Goal: Complete application form: Complete application form

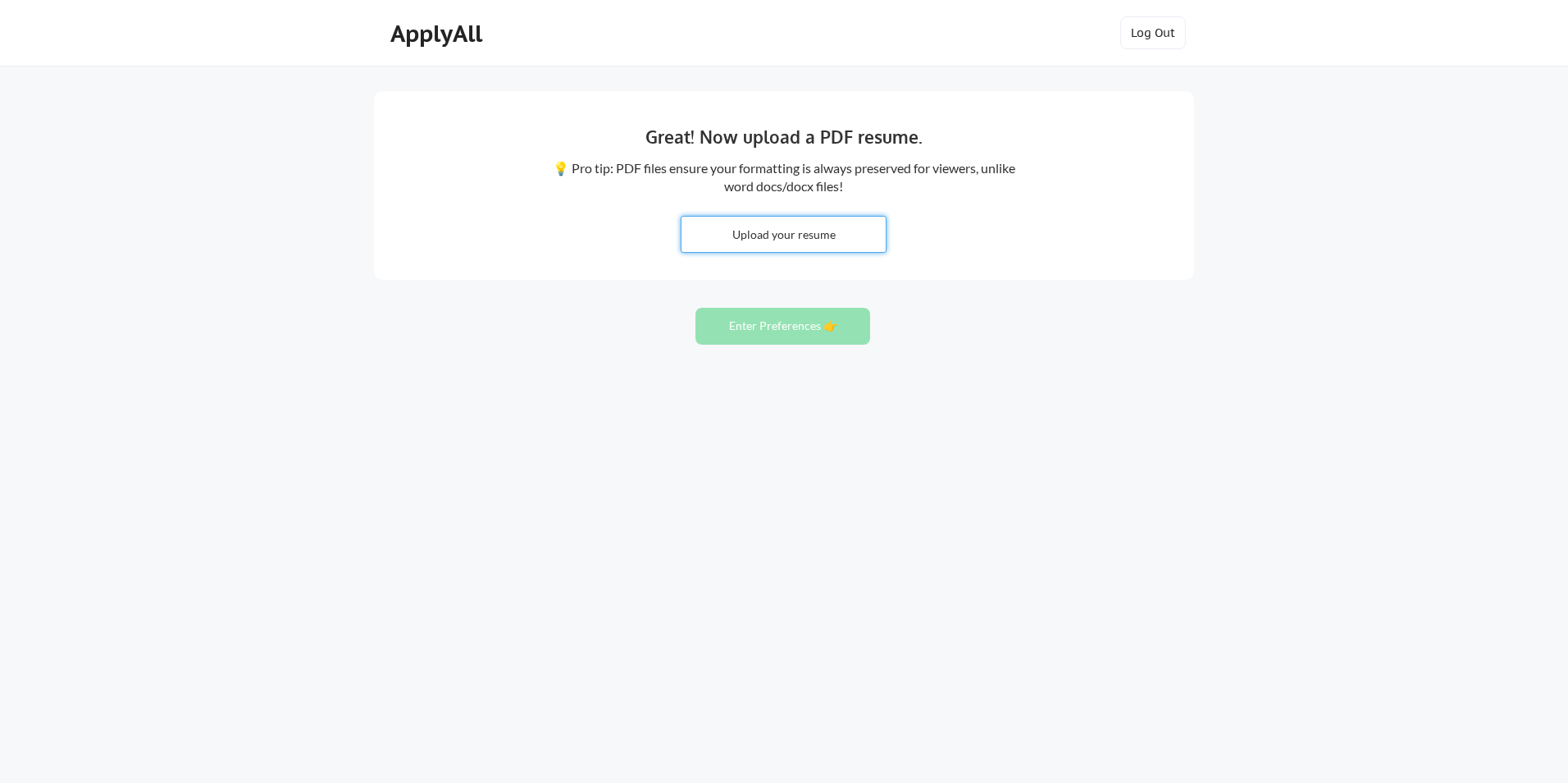
click at [759, 237] on input "file" at bounding box center [784, 235] width 204 height 35
click at [747, 227] on input "file" at bounding box center [784, 235] width 204 height 35
type input "C:\fakepath\resume (5) (1).pdf"
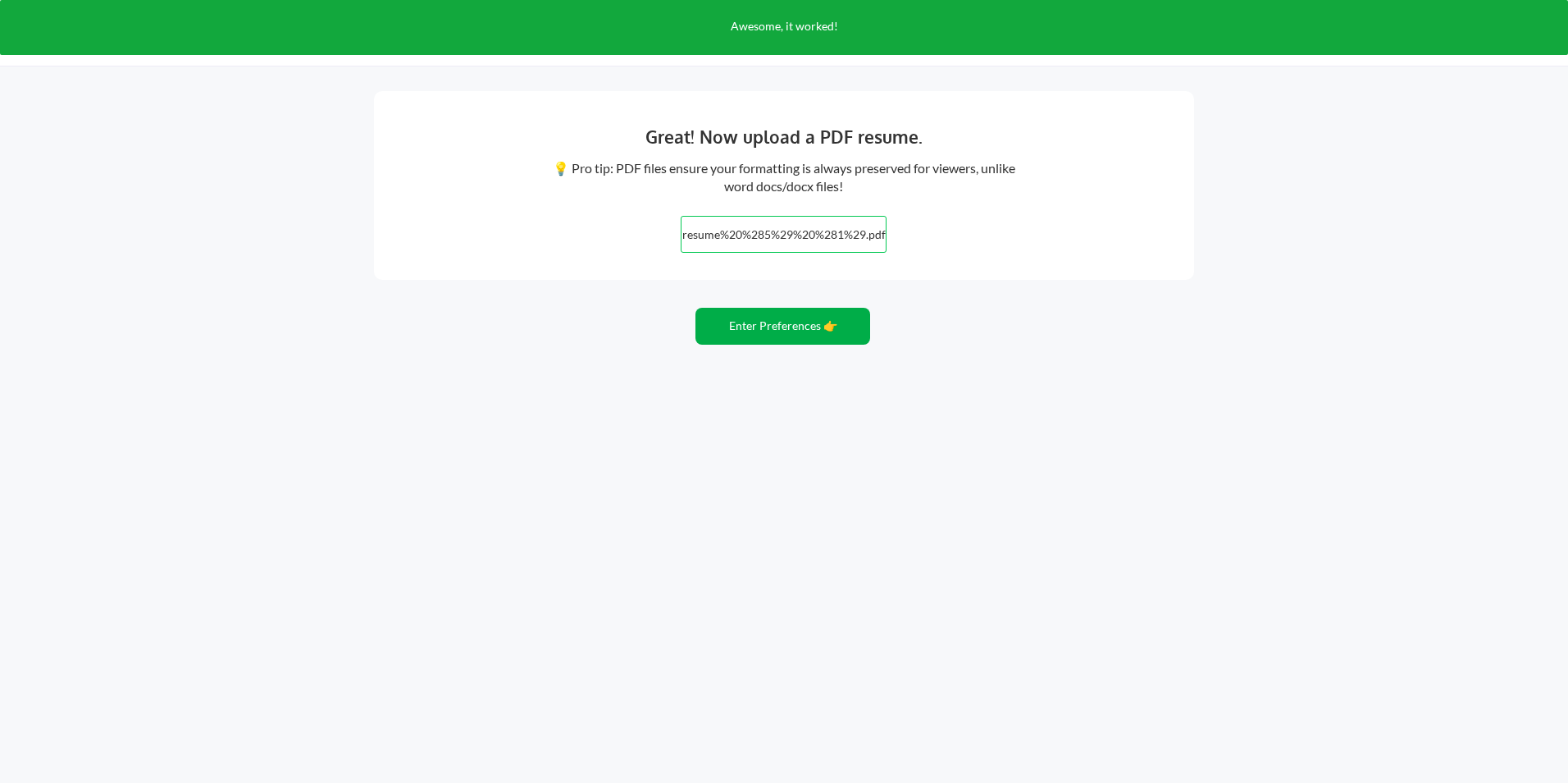
click at [737, 318] on button "Enter Preferences 👉" at bounding box center [783, 326] width 175 height 37
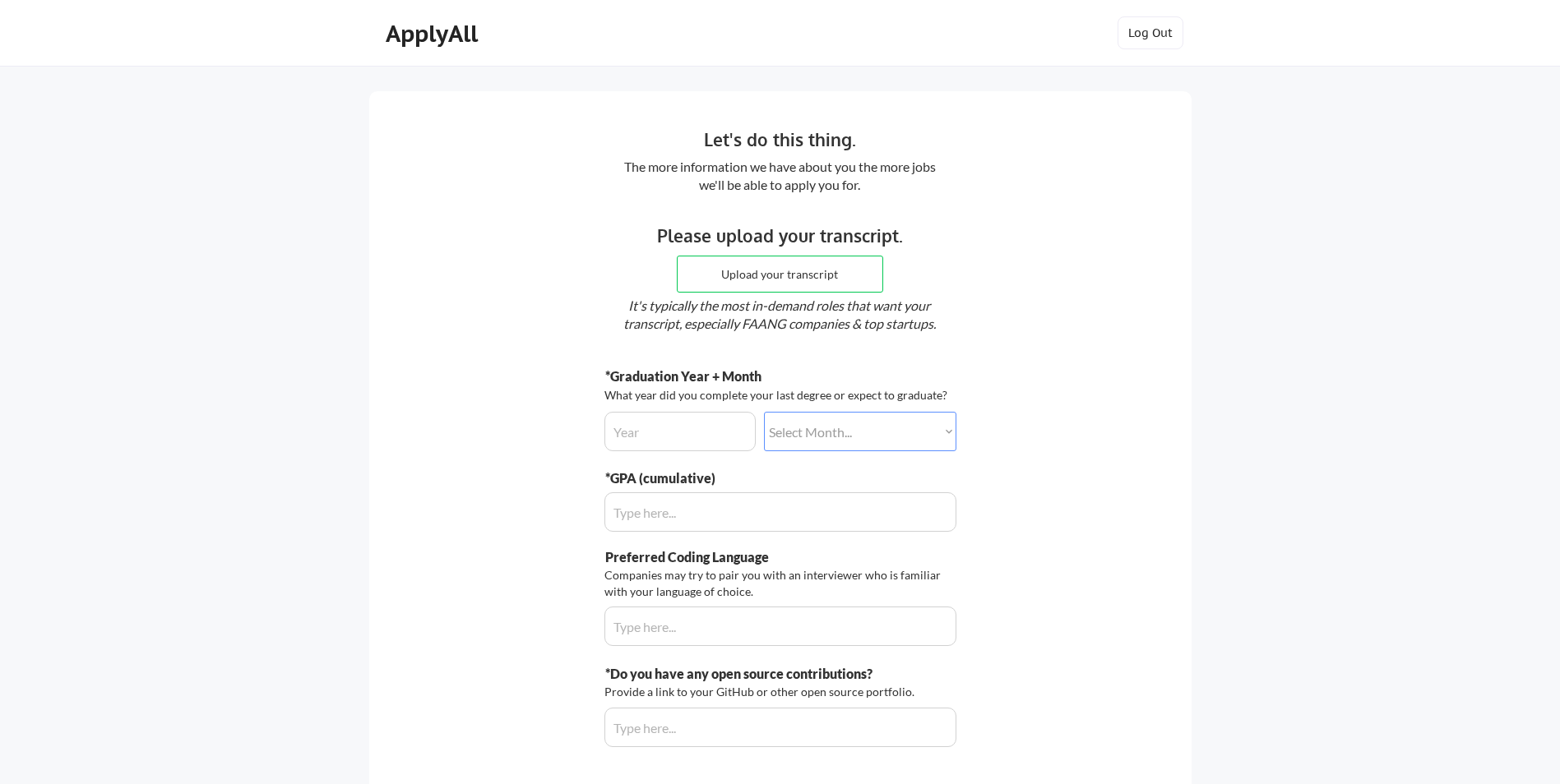
click at [771, 263] on input "file" at bounding box center [780, 274] width 205 height 35
type input "C:\fakepath\SSR_TSRPT (1).pdf"
click at [697, 437] on input "input" at bounding box center [680, 432] width 152 height 39
type input "2026"
click at [838, 448] on select "Select Month... January February March April May June July August September Oct…" at bounding box center [860, 432] width 193 height 39
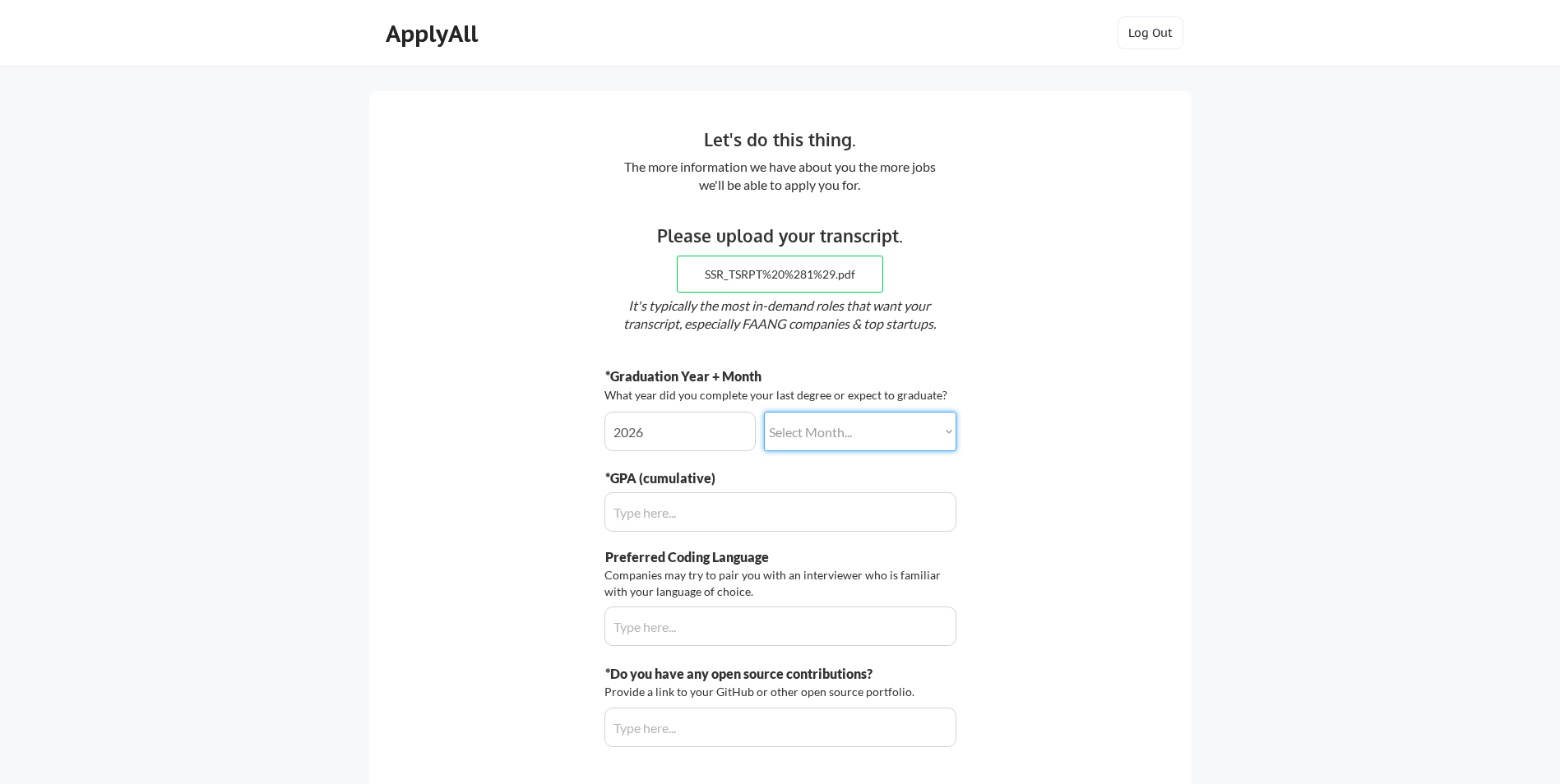
select select ""september""
click at [764, 412] on select "Select Month... January February March April May June July August September Oct…" at bounding box center [860, 432] width 193 height 39
click at [768, 513] on input "input" at bounding box center [780, 512] width 352 height 39
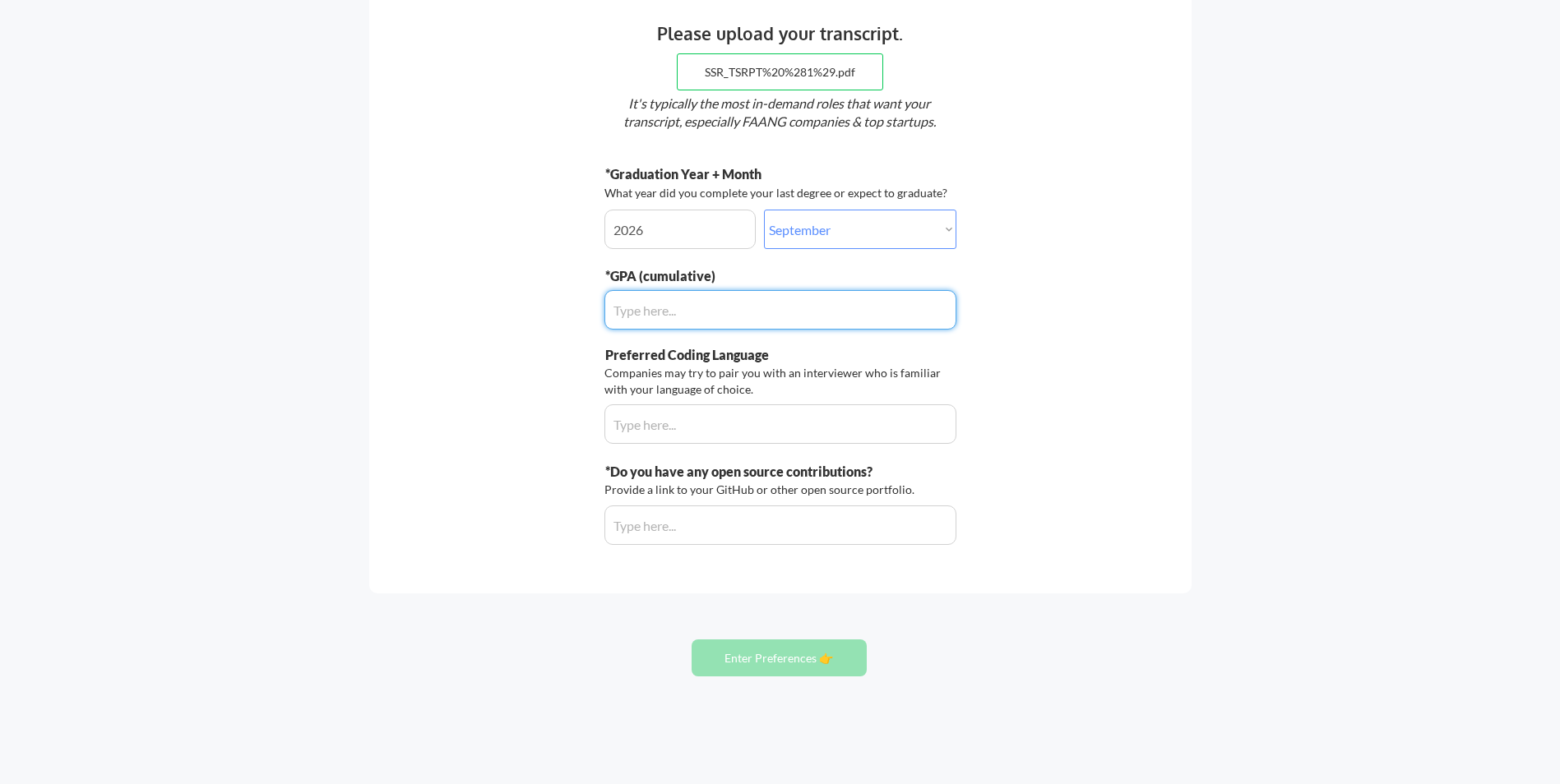
click at [863, 429] on input "input" at bounding box center [780, 424] width 352 height 39
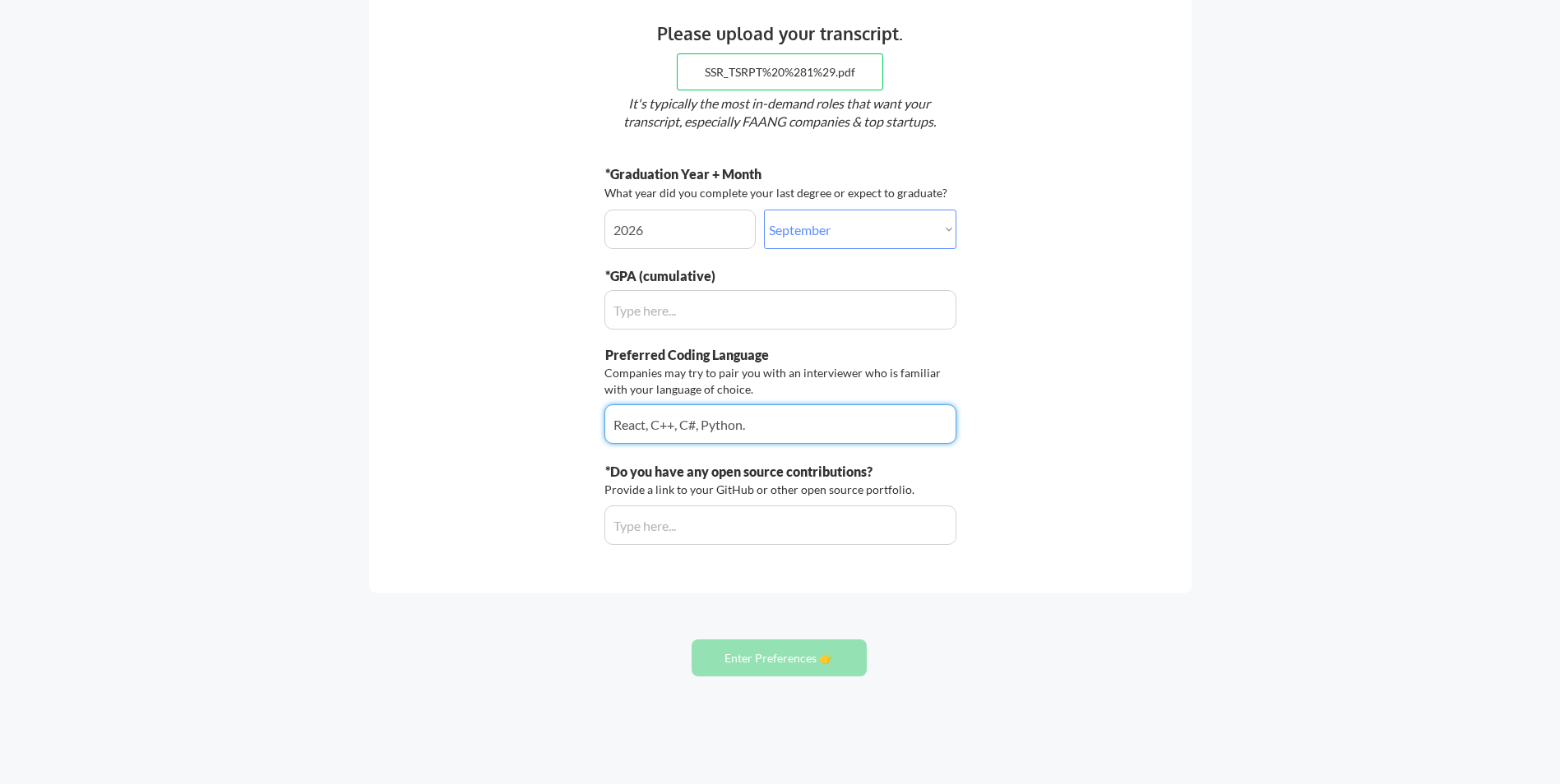
type input "React, C++, C#, Python."
click at [787, 526] on input "input" at bounding box center [780, 525] width 352 height 39
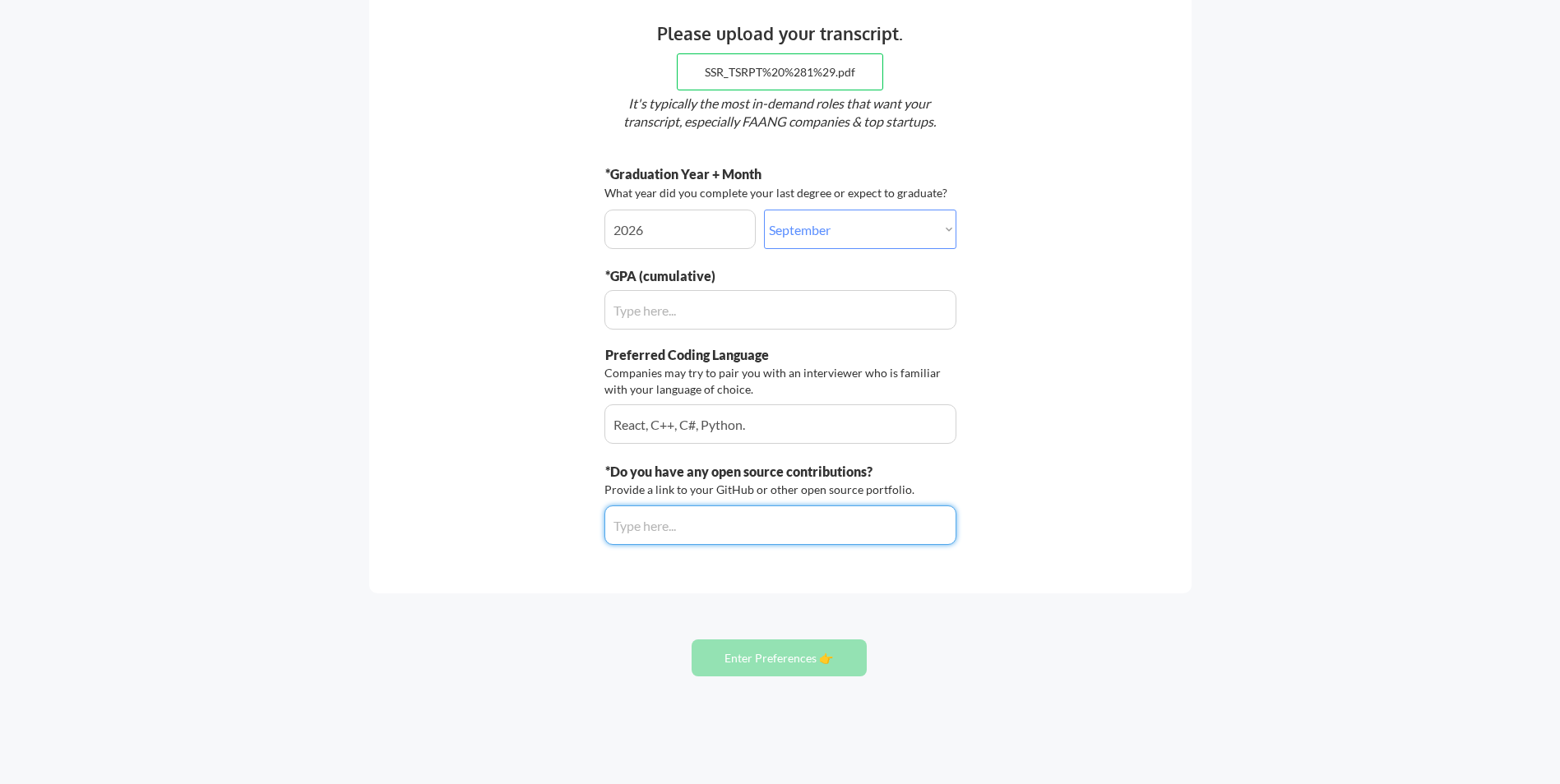
click at [685, 526] on input "input" at bounding box center [780, 525] width 352 height 39
paste input "[URL][DOMAIN_NAME]"
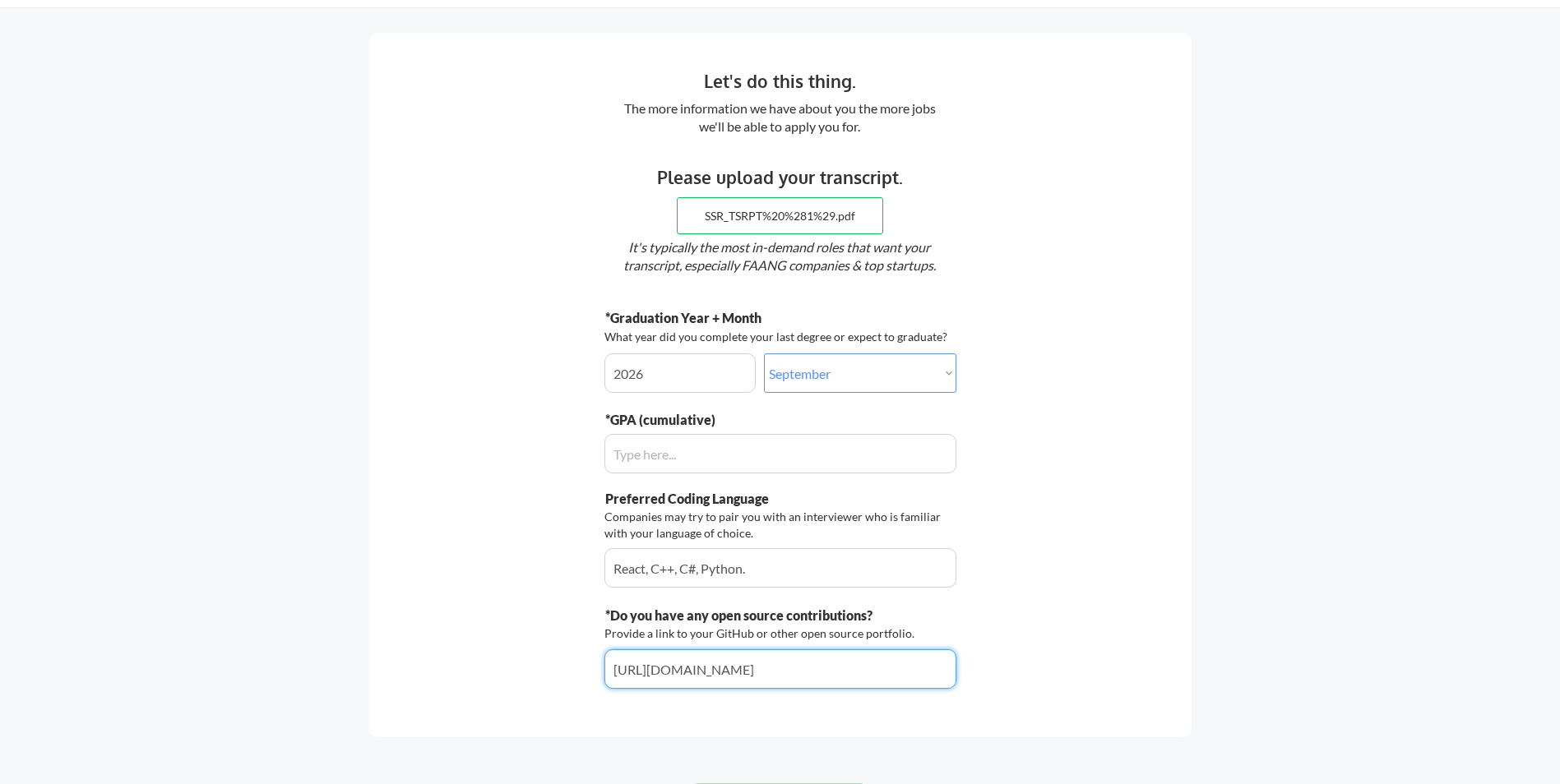
scroll to position [0, 0]
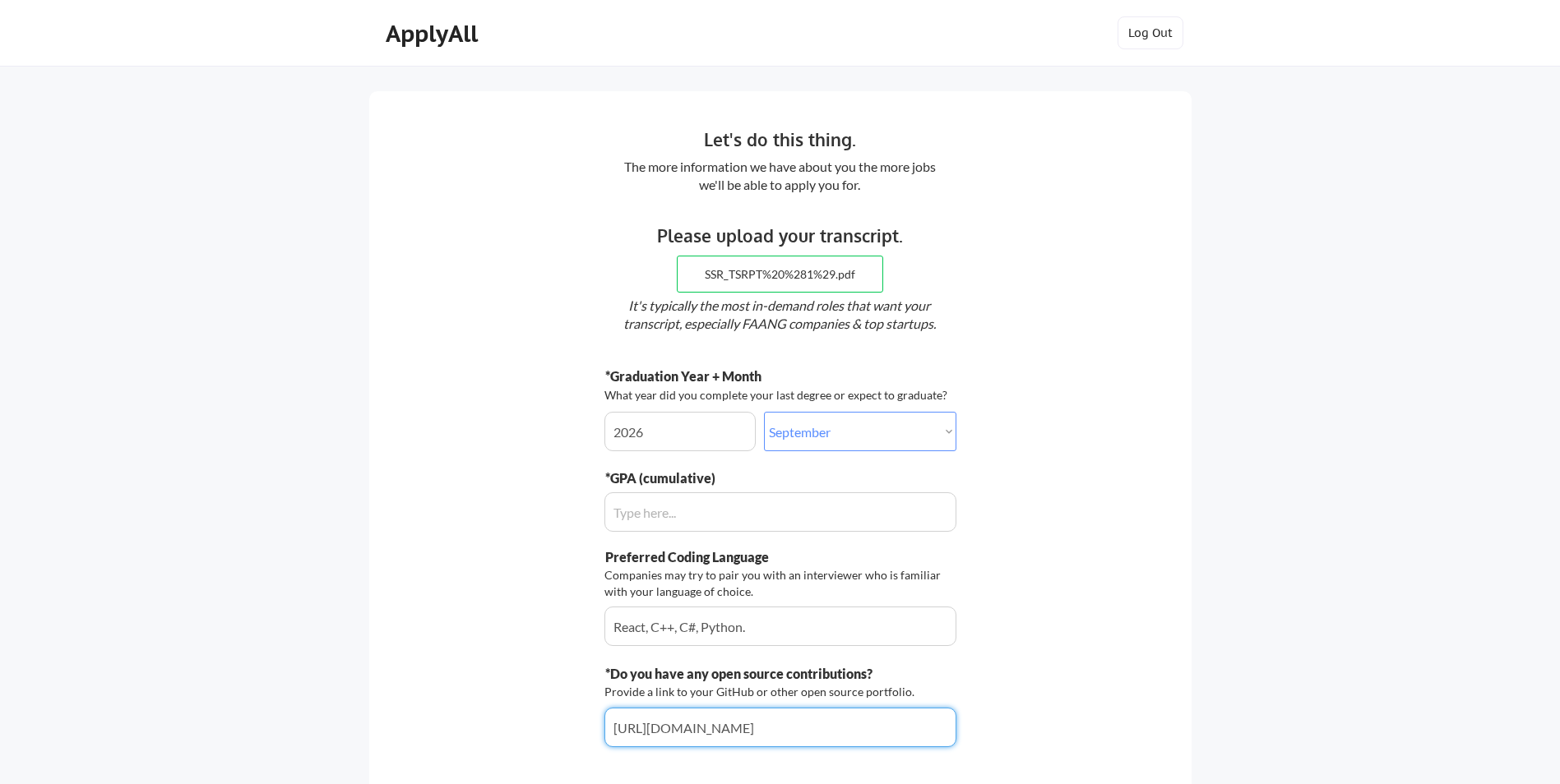
type input "[URL][DOMAIN_NAME]"
click at [862, 510] on input "input" at bounding box center [780, 512] width 352 height 39
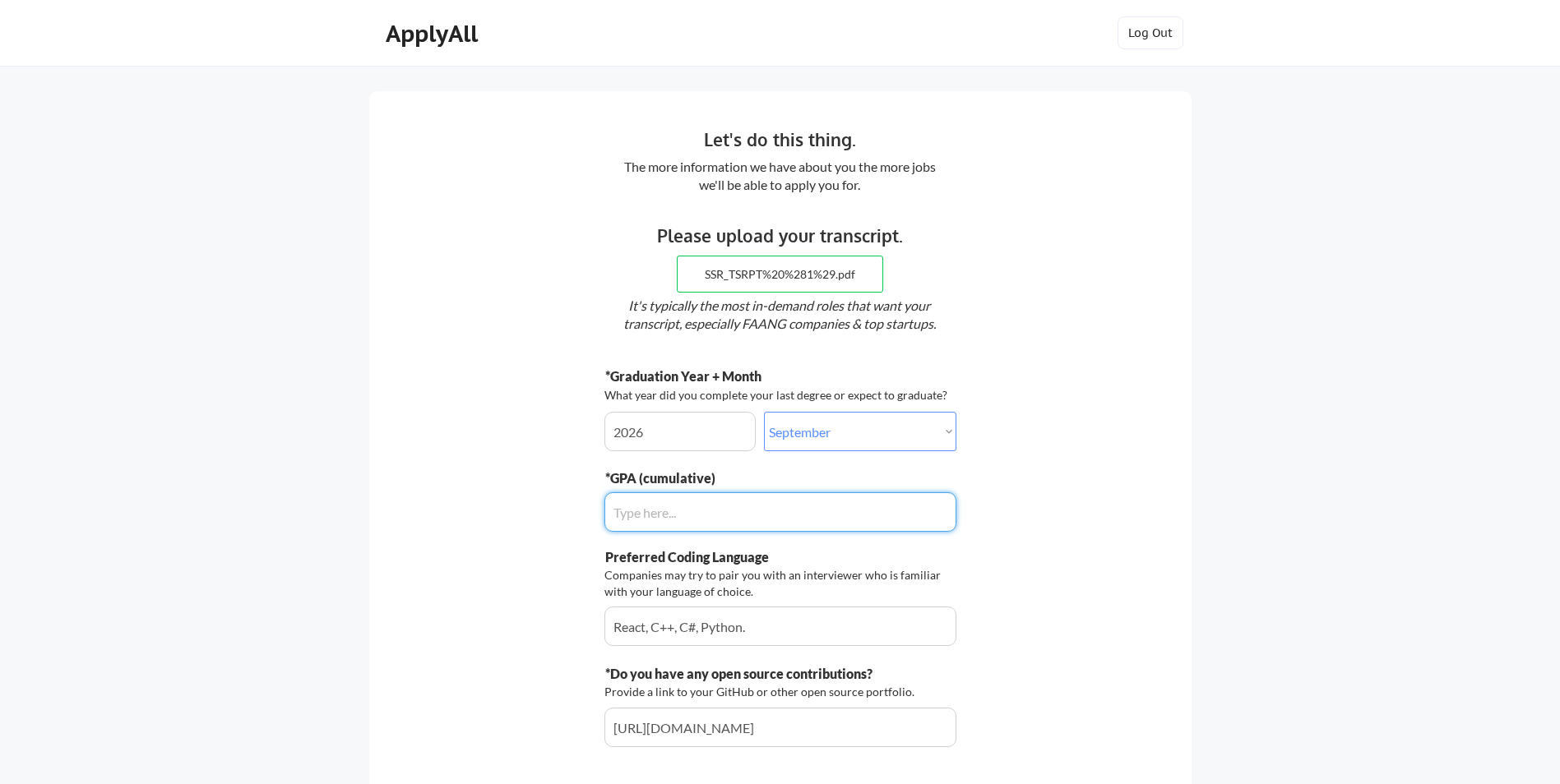
drag, startPoint x: 657, startPoint y: 502, endPoint x: 533, endPoint y: 519, distance: 125.2
click at [533, 519] on div "Let's do this thing. The more information we have about you the more jobs we'll…" at bounding box center [780, 444] width 822 height 704
paste input "3.3"
type input "3.3"
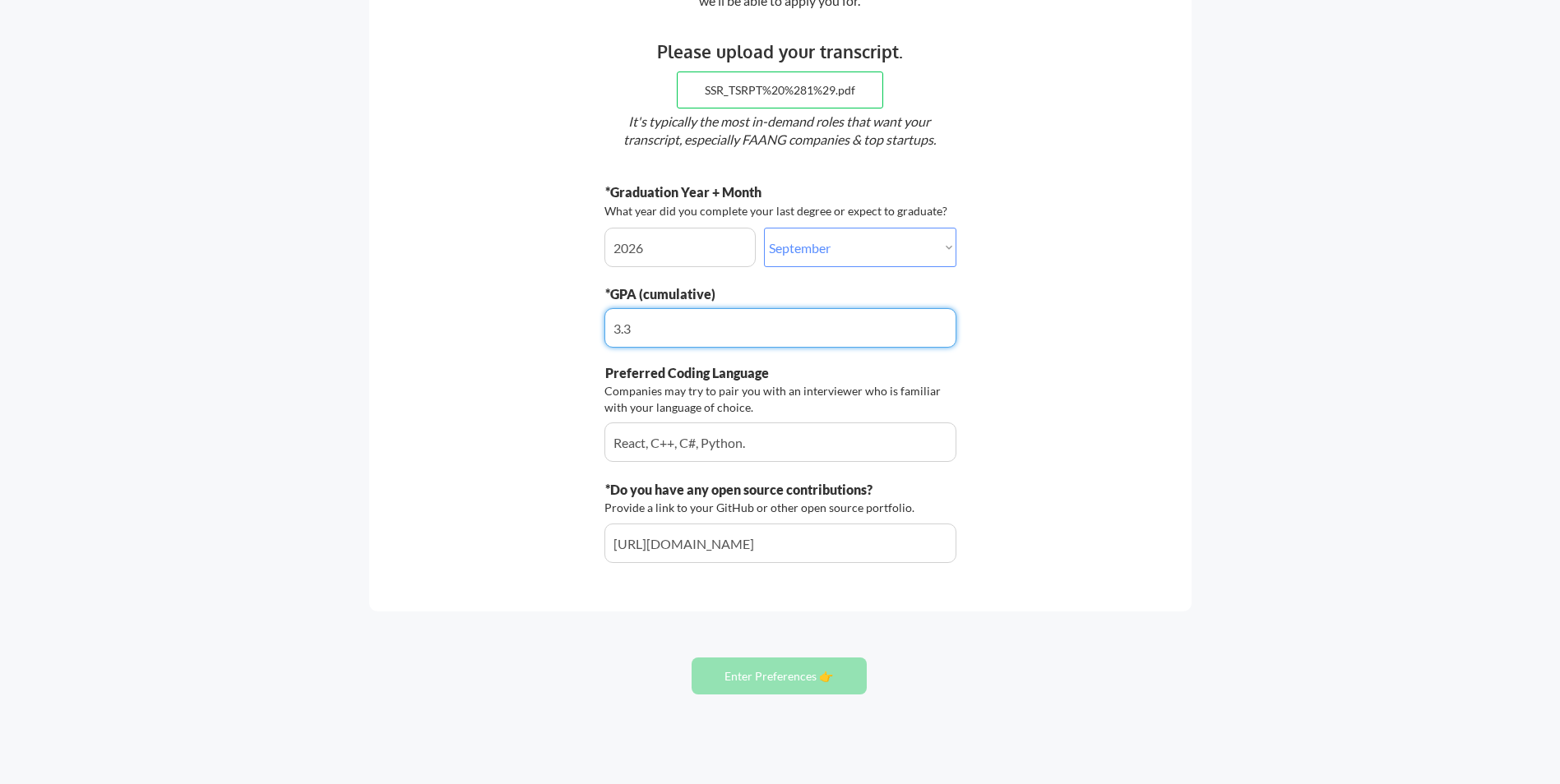
scroll to position [203, 0]
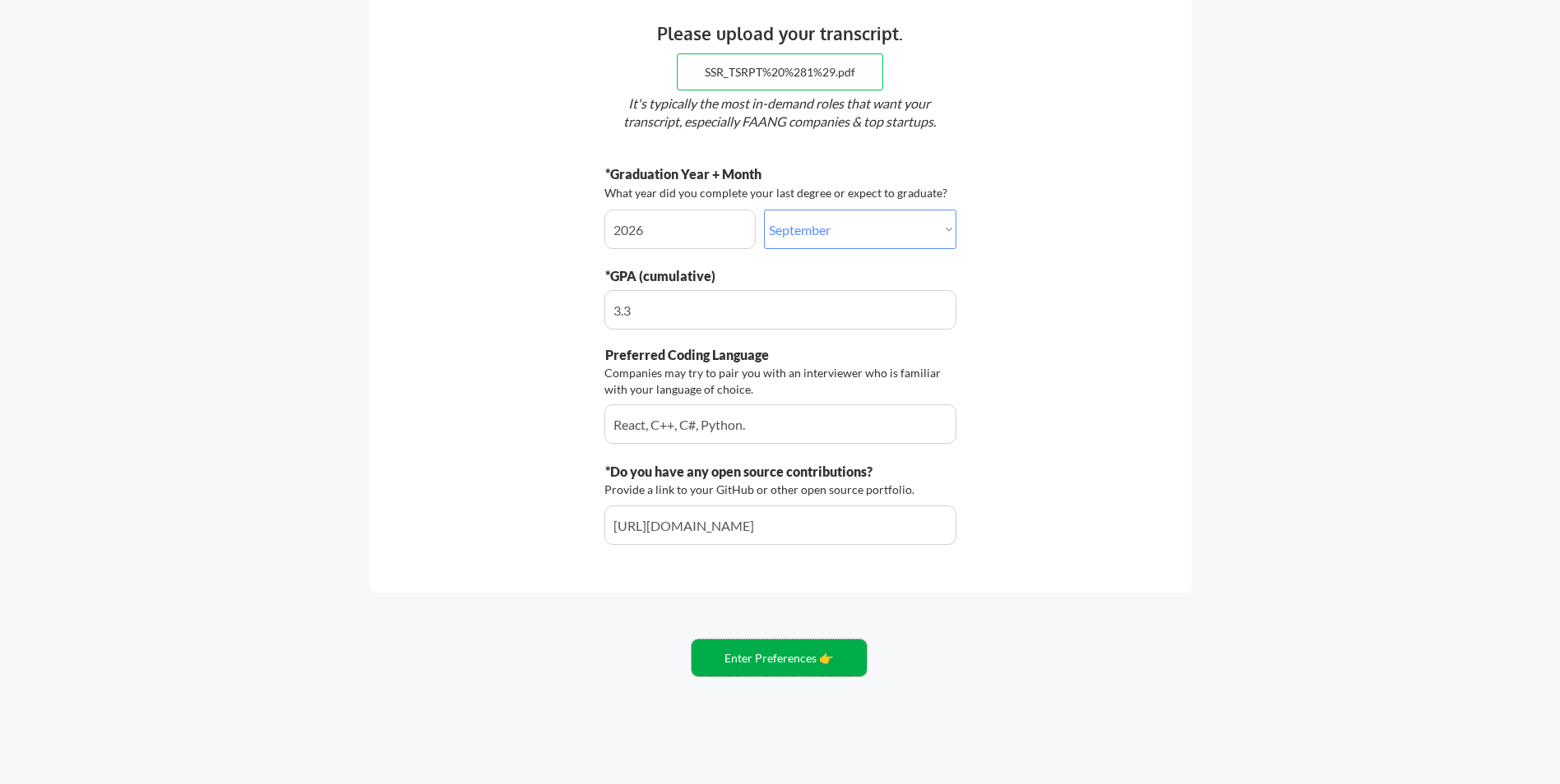
click at [773, 649] on button "Enter Preferences 👉" at bounding box center [780, 658] width 175 height 37
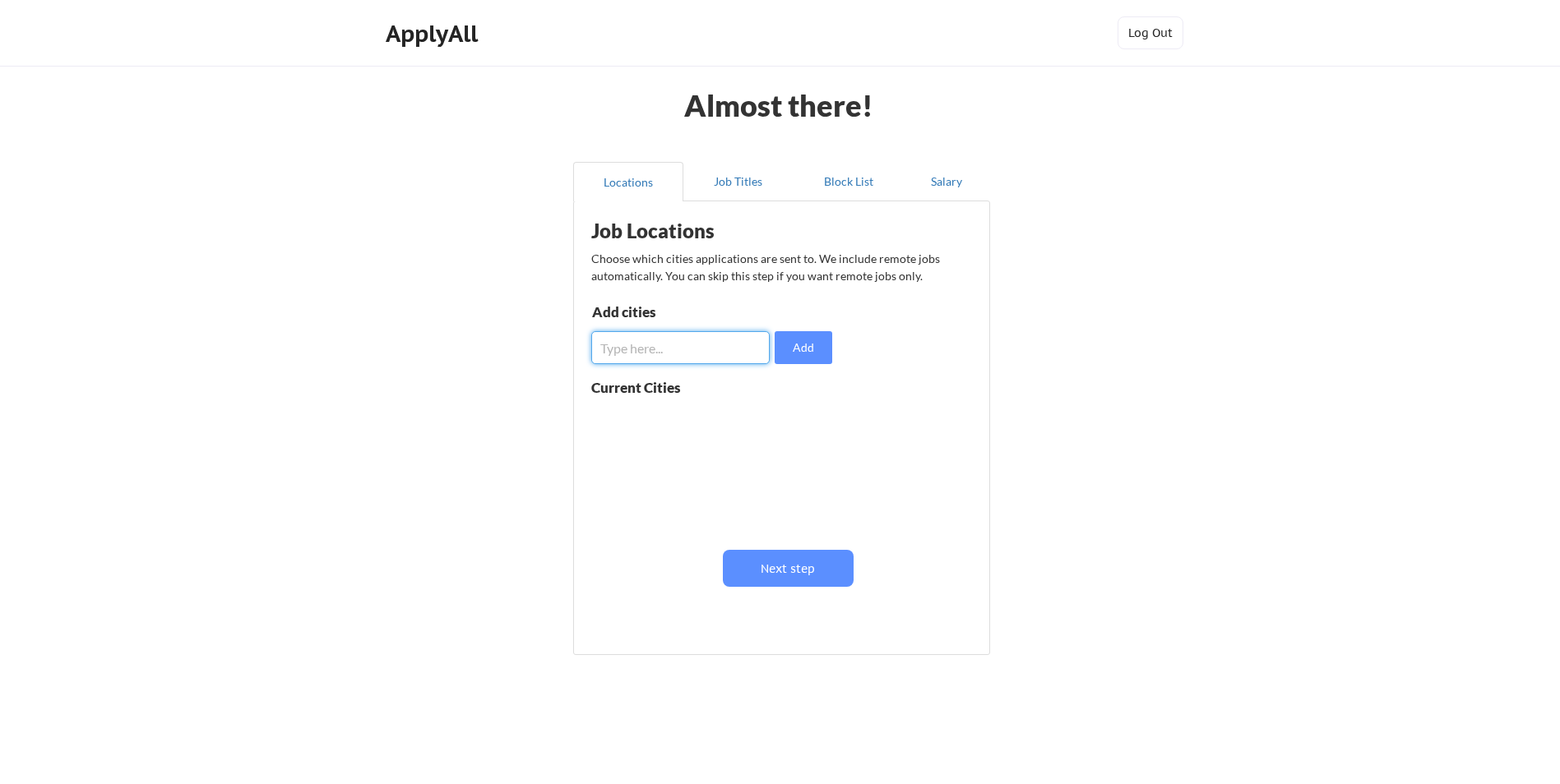
click at [632, 332] on input "input" at bounding box center [680, 347] width 178 height 32
type input "Queens"
click at [797, 342] on button "Add" at bounding box center [803, 347] width 57 height 32
click at [695, 359] on input "input" at bounding box center [680, 347] width 178 height 32
type input "Jackson Heights"
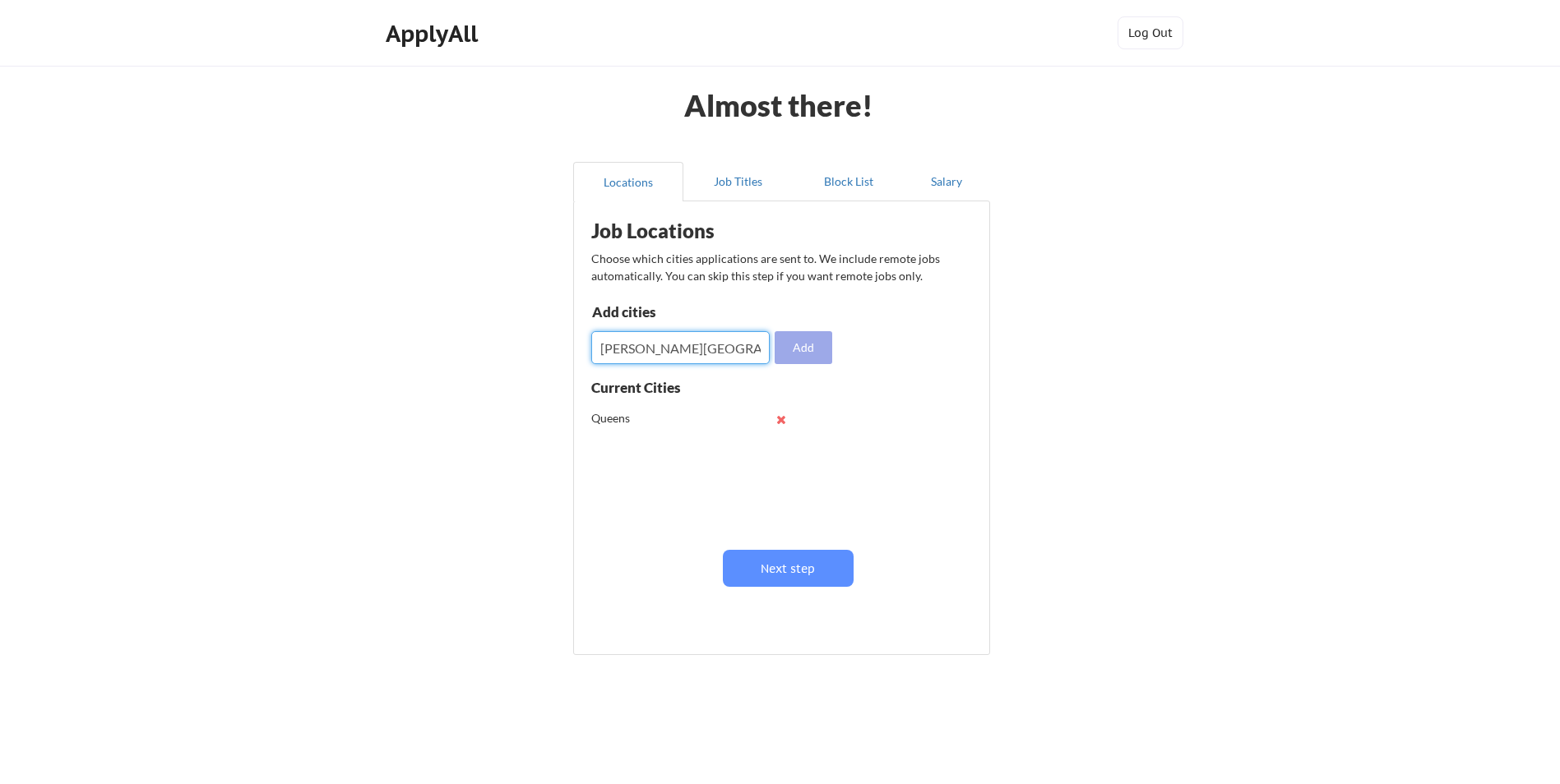
click at [810, 346] on button "Add" at bounding box center [803, 347] width 57 height 32
click at [681, 344] on input "input" at bounding box center [680, 347] width 178 height 32
type input "Brooklyn"
click at [783, 348] on button "Add" at bounding box center [803, 347] width 57 height 32
click at [703, 342] on input "input" at bounding box center [680, 347] width 178 height 32
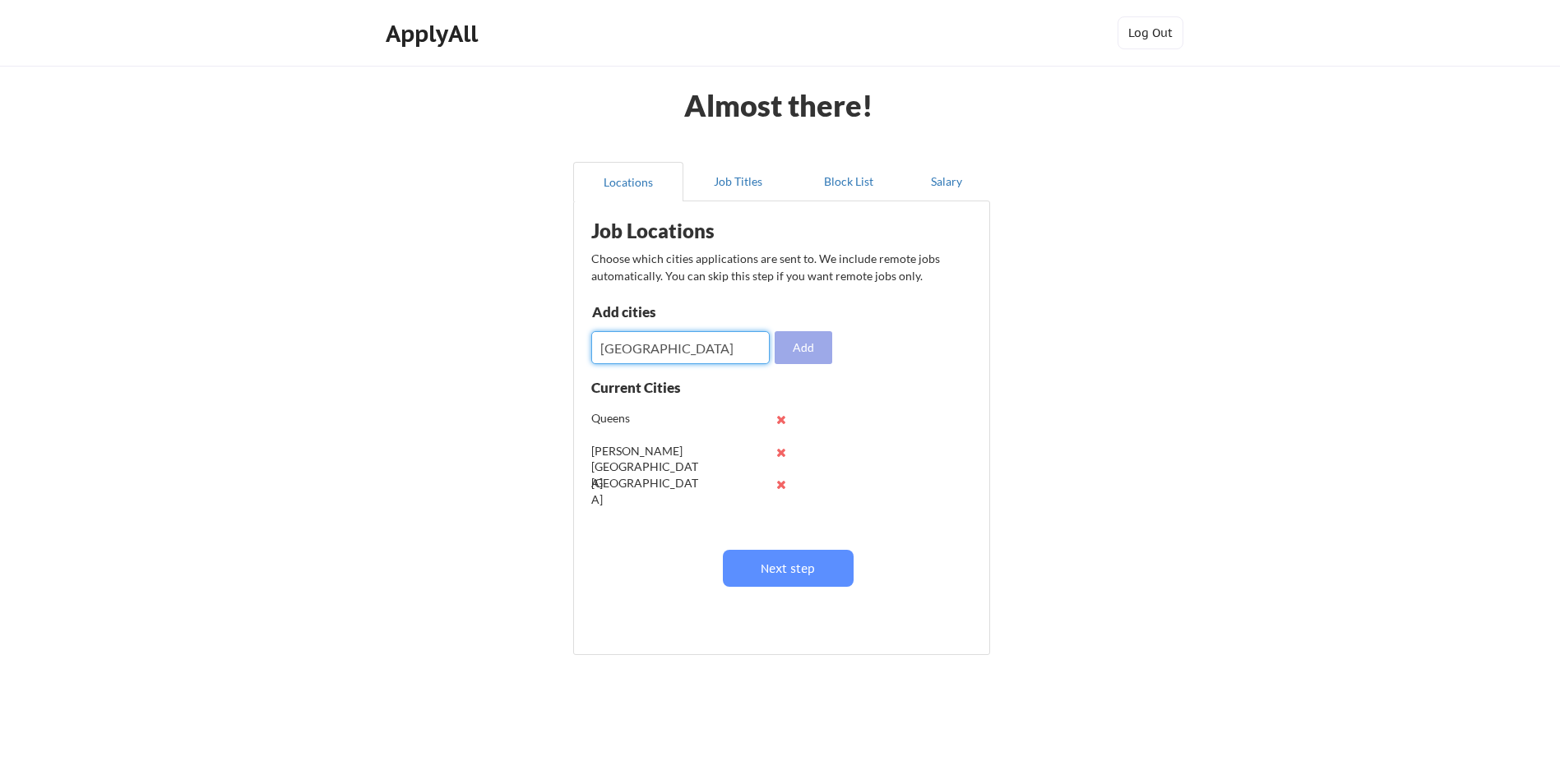
type input "Manhattan"
click at [791, 339] on button "Add" at bounding box center [803, 347] width 57 height 32
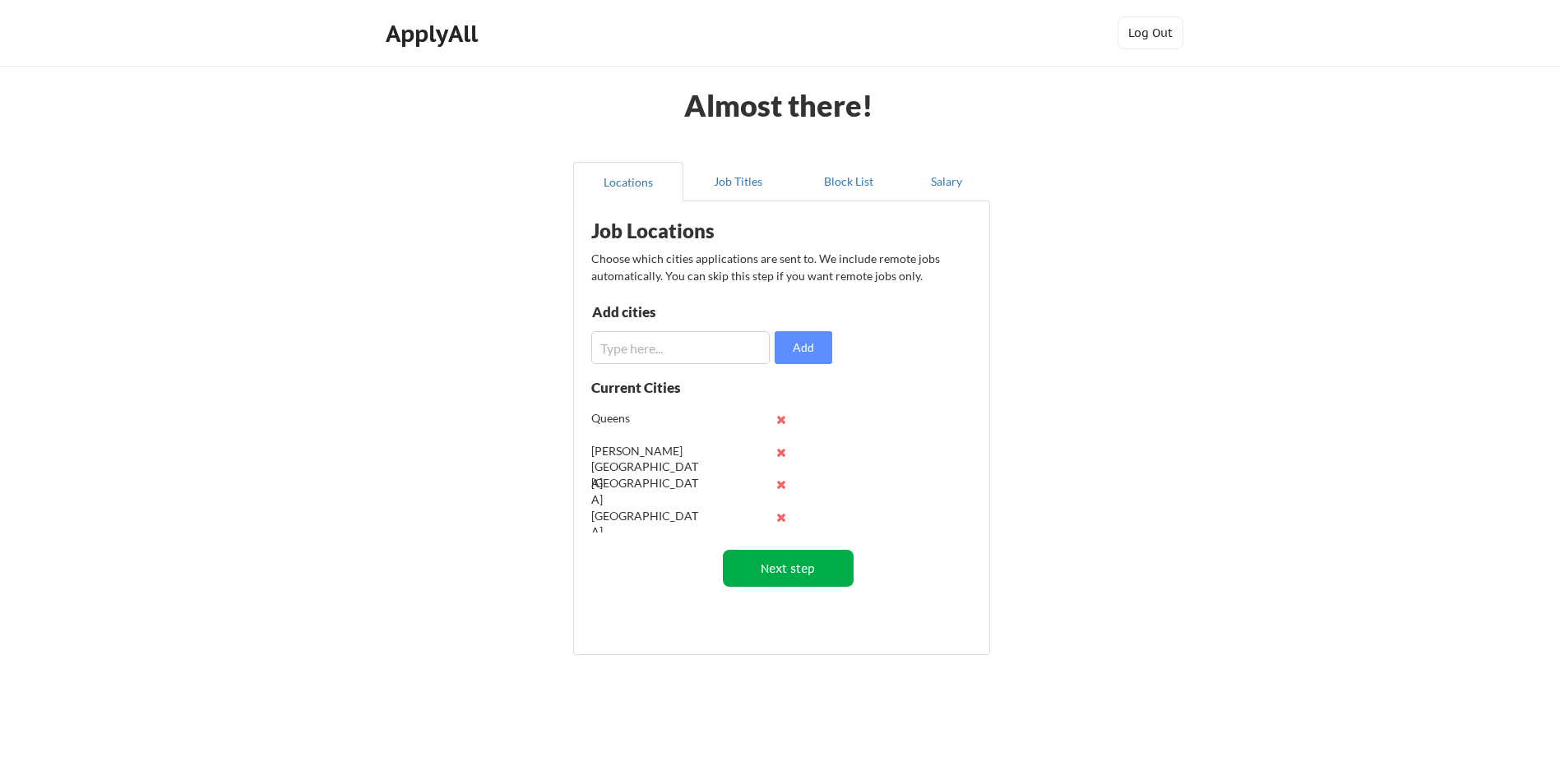
click at [800, 580] on button "Next step" at bounding box center [787, 569] width 131 height 37
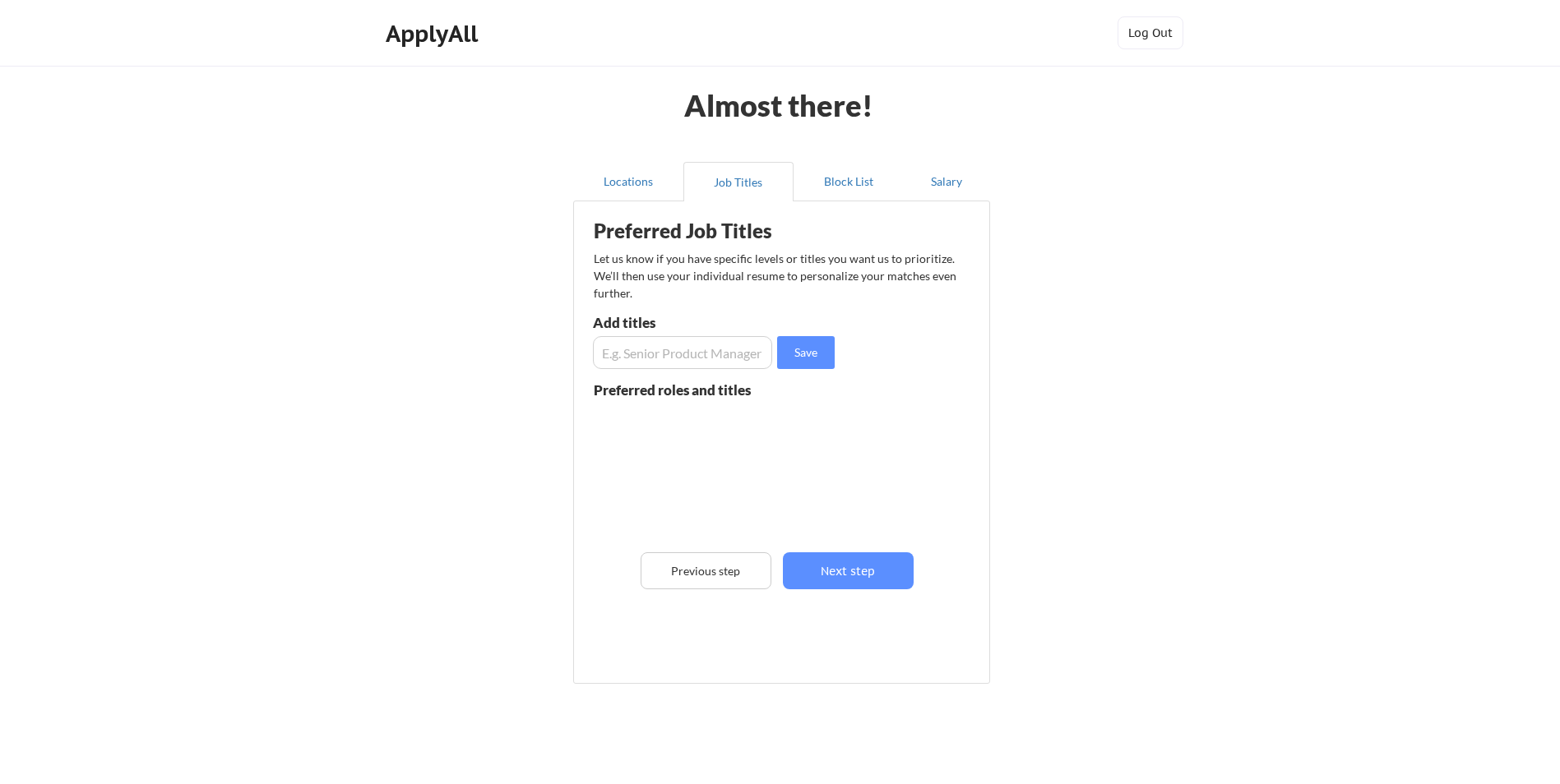
click at [668, 345] on input "input" at bounding box center [682, 352] width 179 height 32
type input "B"
type input "Frontend Developer"
click at [791, 357] on button "Save" at bounding box center [806, 352] width 57 height 32
click at [738, 354] on input "input" at bounding box center [682, 352] width 179 height 32
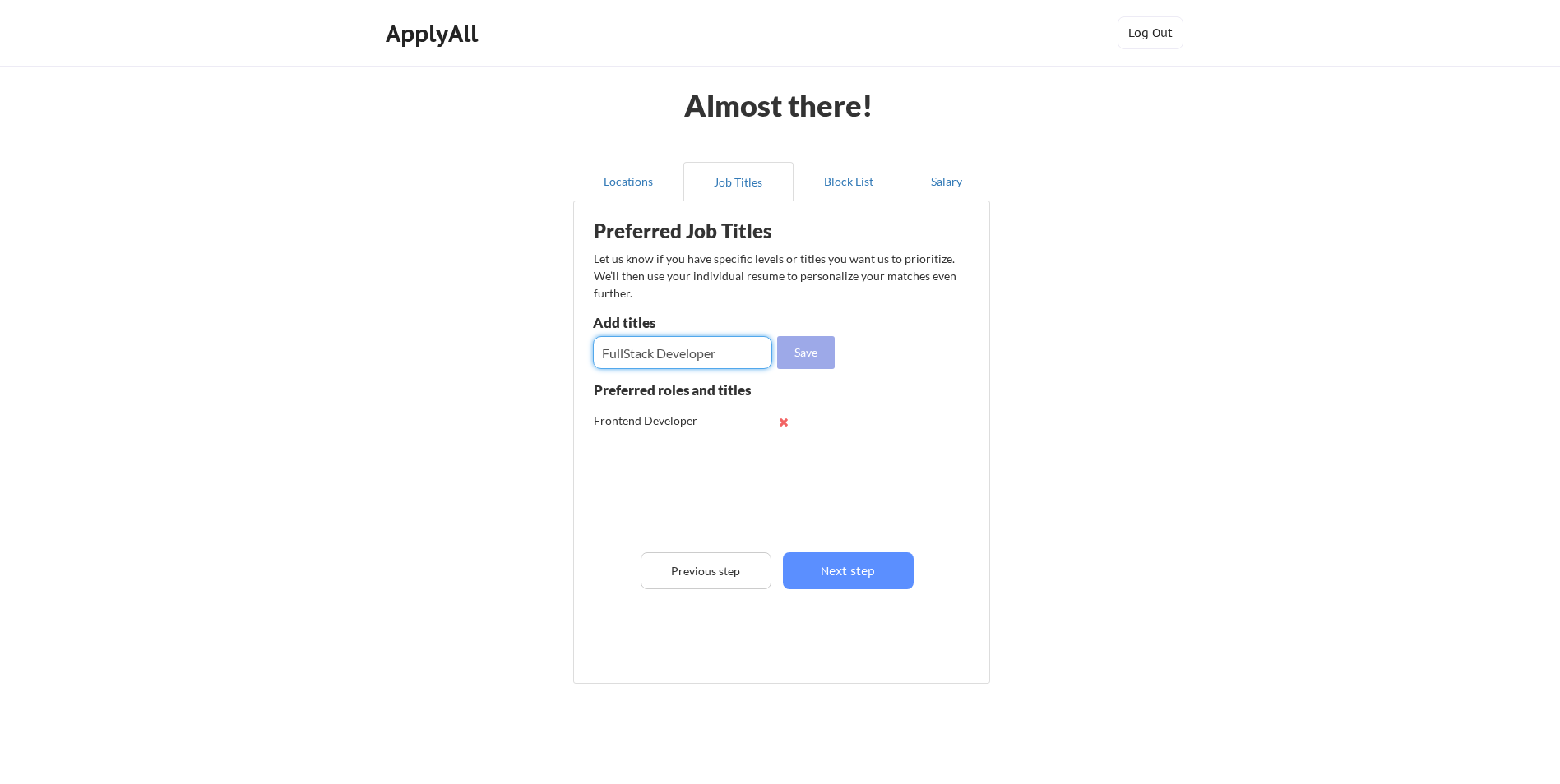
type input "FullStack Developer"
click at [812, 342] on button "Save" at bounding box center [806, 352] width 57 height 32
click at [691, 357] on input "input" at bounding box center [682, 352] width 179 height 32
type input "Backend Developer"
click at [778, 352] on button "Save" at bounding box center [806, 352] width 57 height 32
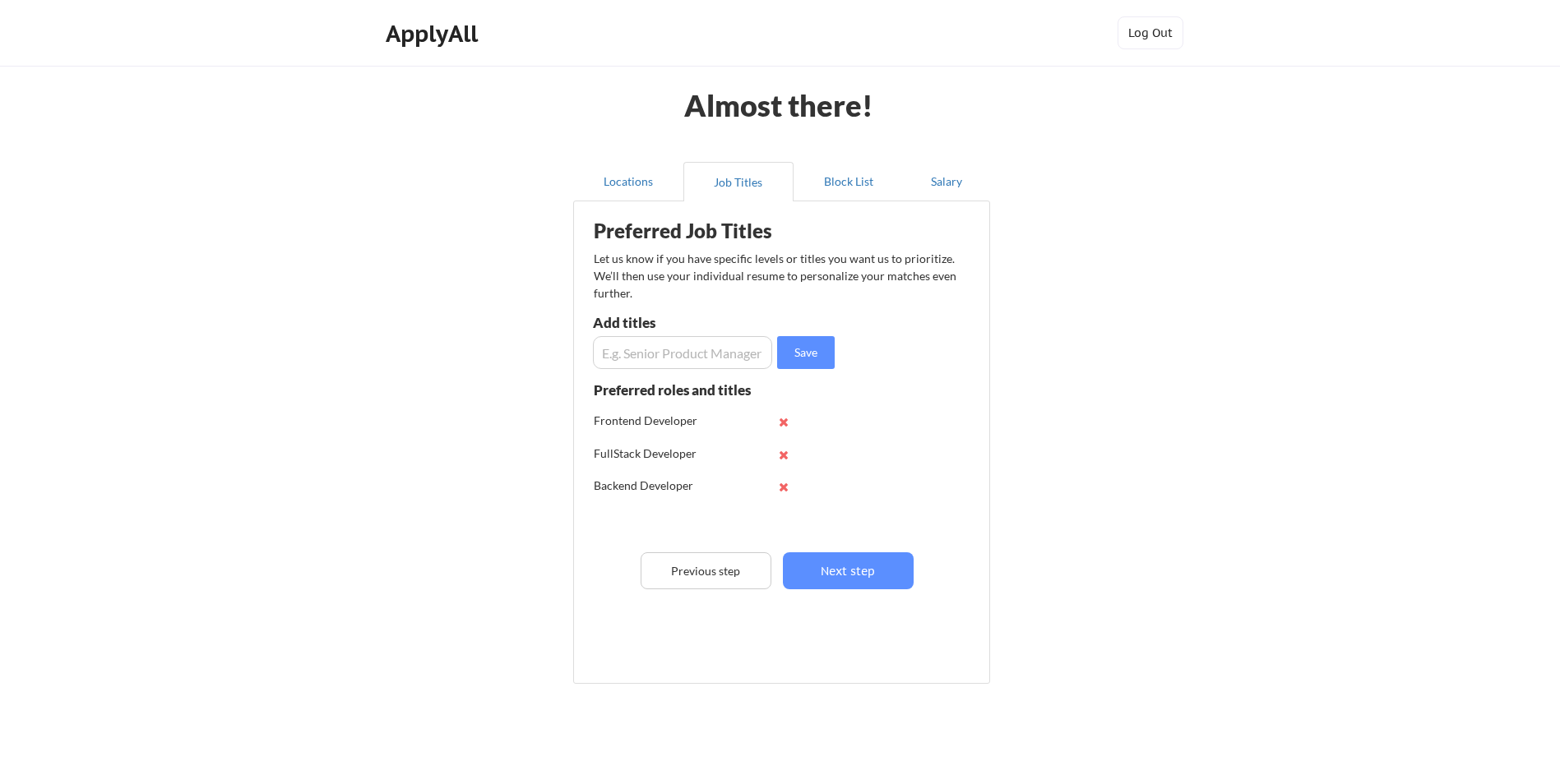
click at [732, 350] on input "input" at bounding box center [682, 352] width 179 height 32
type input "Entry level"
click at [811, 363] on button "Save" at bounding box center [806, 352] width 57 height 32
click at [842, 574] on button "Next step" at bounding box center [847, 571] width 131 height 37
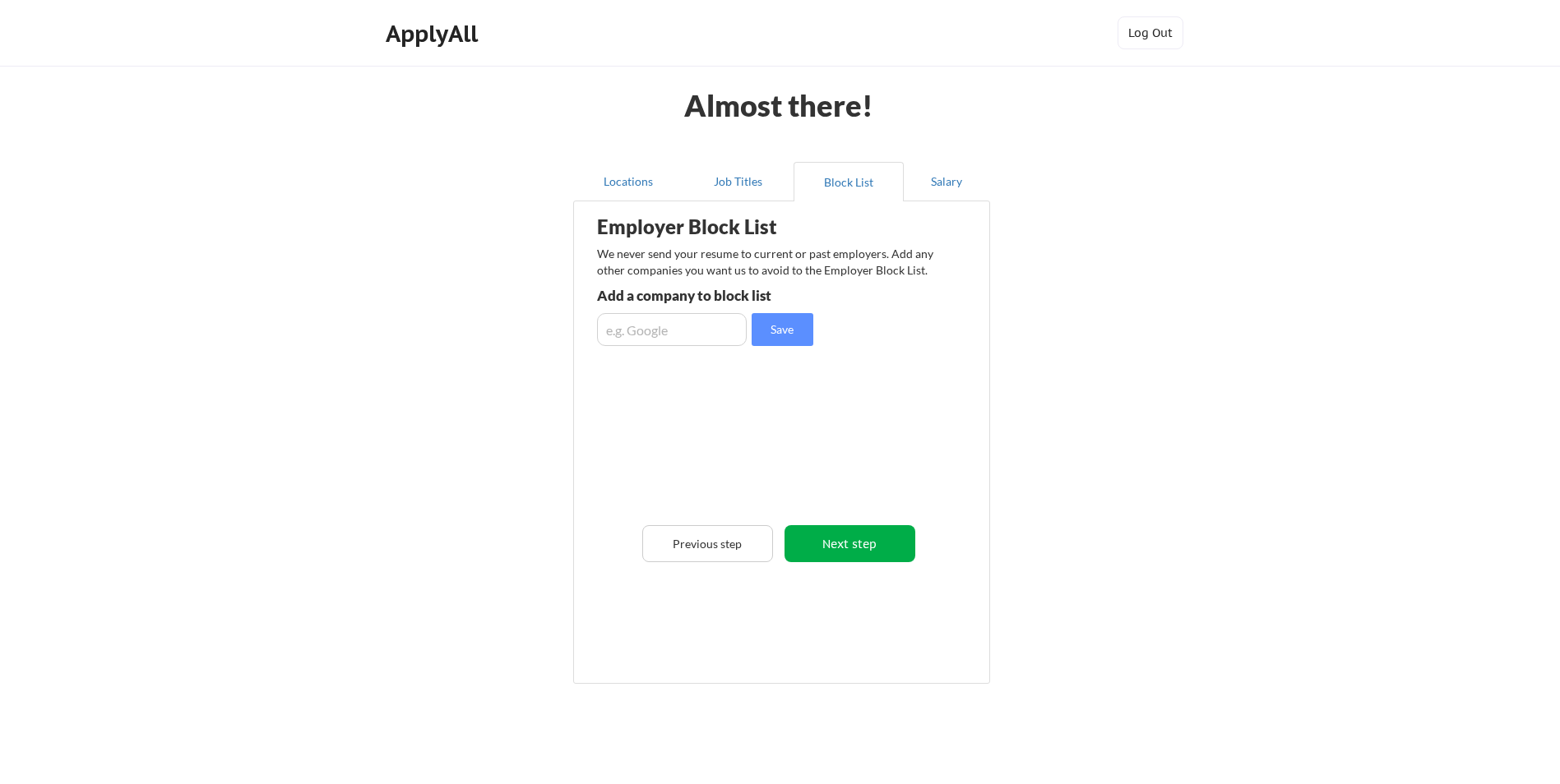
click at [857, 533] on button "Next step" at bounding box center [849, 544] width 131 height 37
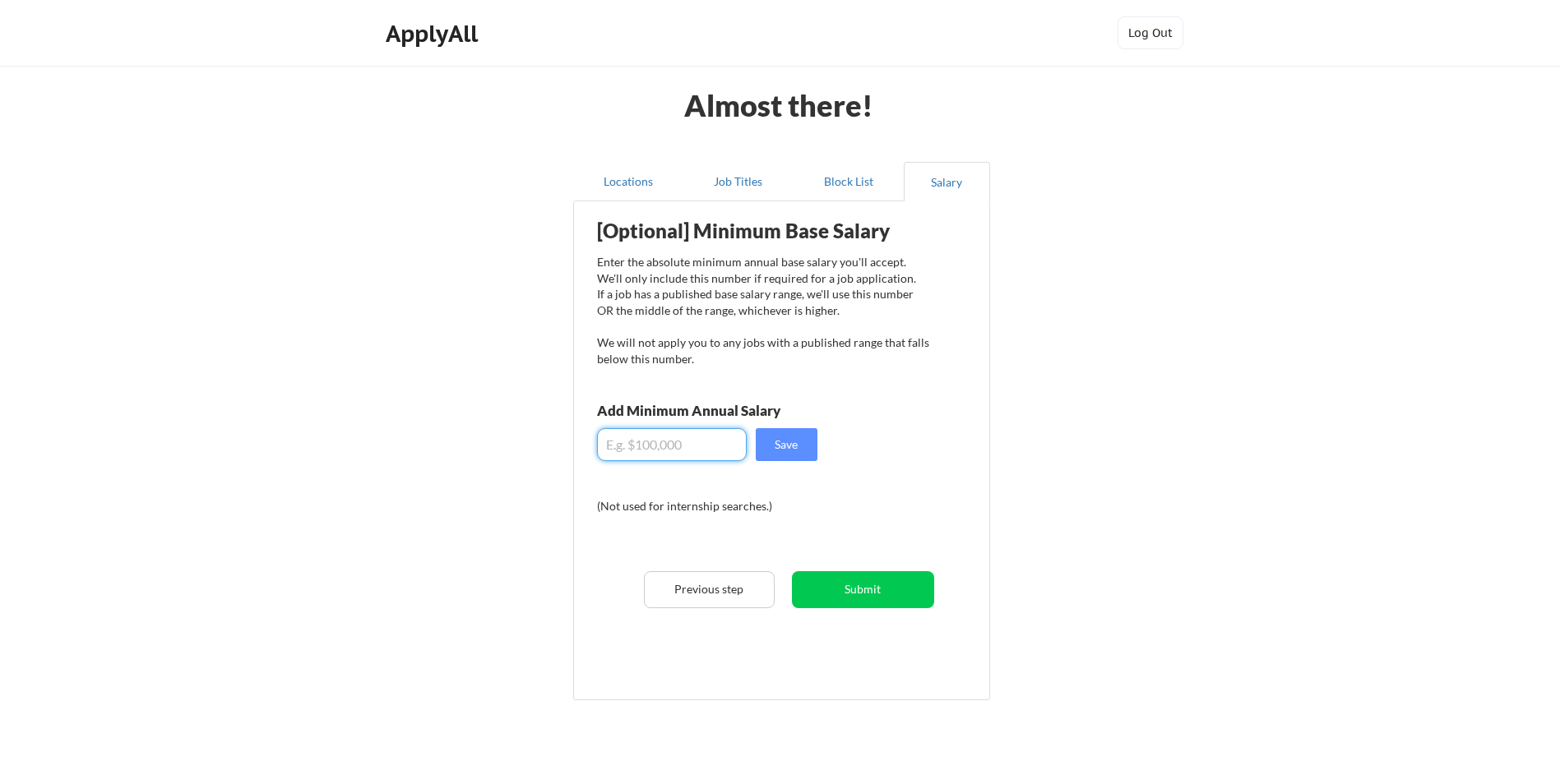
click at [638, 441] on input "input" at bounding box center [672, 444] width 150 height 32
type input "$16.5"
click at [798, 433] on button "Save" at bounding box center [786, 444] width 62 height 32
click at [861, 591] on button "Submit" at bounding box center [863, 590] width 143 height 37
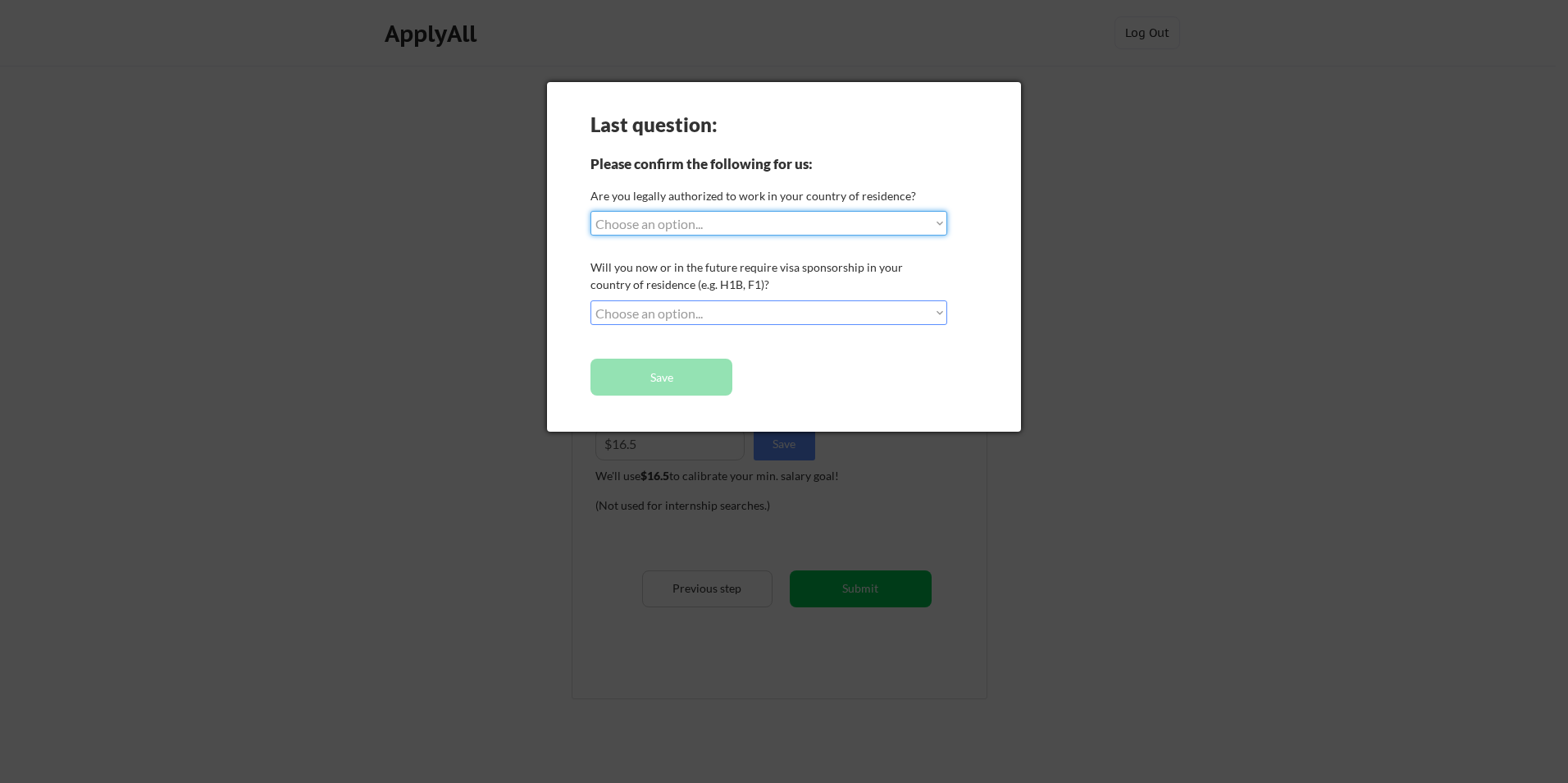
click at [720, 222] on select "Choose an option... Yes, I am a US Citizen Yes, I am a Canadian Citizen Yes, I …" at bounding box center [769, 223] width 356 height 25
click at [591, 211] on select "Choose an option... Yes, I am a US Citizen Yes, I am a Canadian Citizen Yes, I …" at bounding box center [769, 223] width 356 height 25
click at [784, 218] on select "Choose an option... Yes, I am a US Citizen Yes, I am a Canadian Citizen Yes, I …" at bounding box center [769, 223] width 356 height 25
select select ""yes__i_am_an_other_permanent_resident""
click at [591, 211] on select "Choose an option... Yes, I am a US Citizen Yes, I am a Canadian Citizen Yes, I …" at bounding box center [769, 223] width 356 height 25
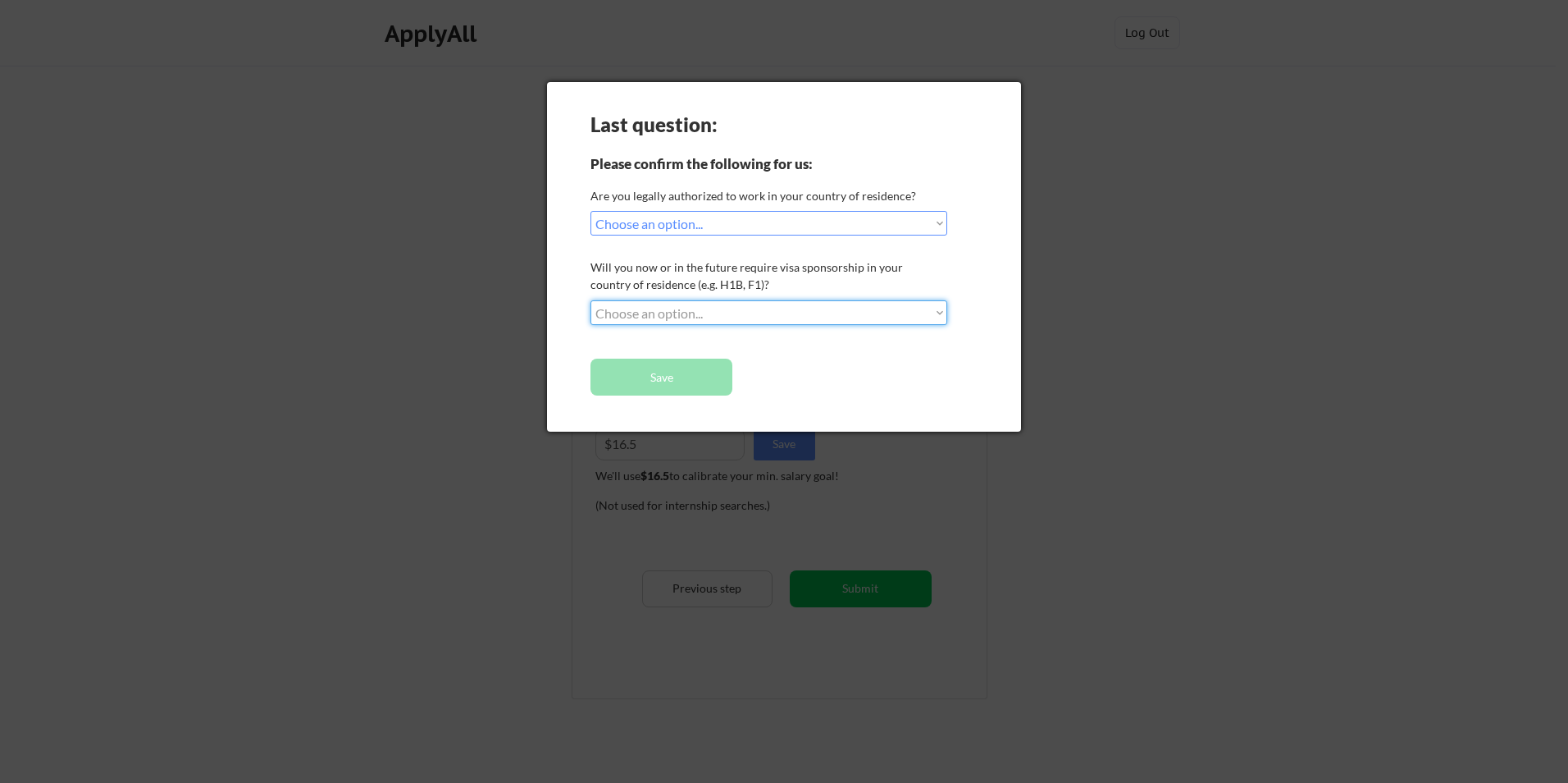
click at [742, 309] on select "Choose an option... No, I will not need sponsorship Yes, I will need sponsorship" at bounding box center [769, 312] width 356 height 25
select select ""no__i_will_not_need_sponsorship""
click at [591, 301] on select "Choose an option... No, I will not need sponsorship Yes, I will need sponsorship" at bounding box center [769, 312] width 356 height 25
click at [670, 372] on button "Save" at bounding box center [662, 377] width 142 height 37
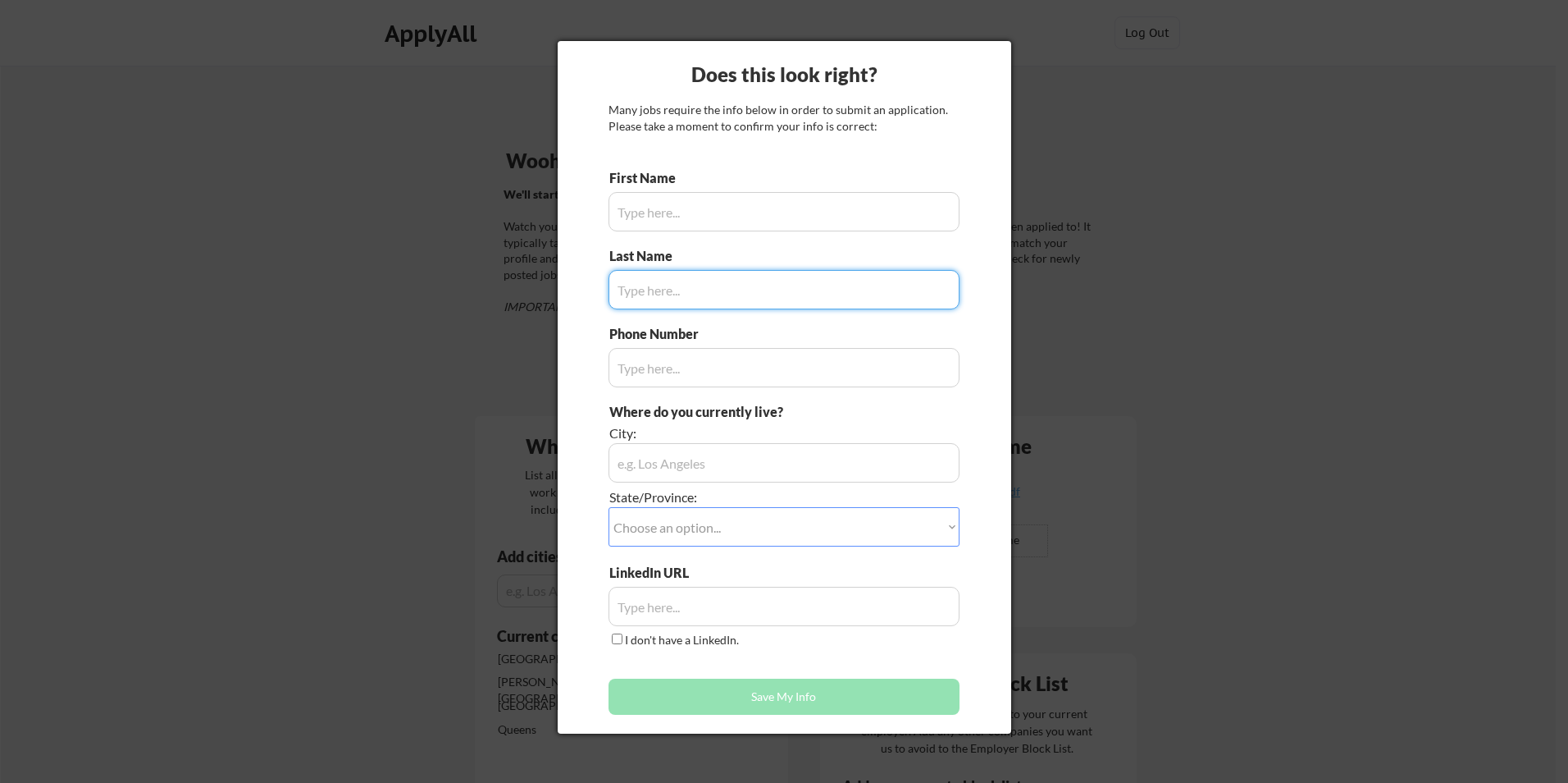
click at [761, 209] on input "input" at bounding box center [784, 212] width 351 height 39
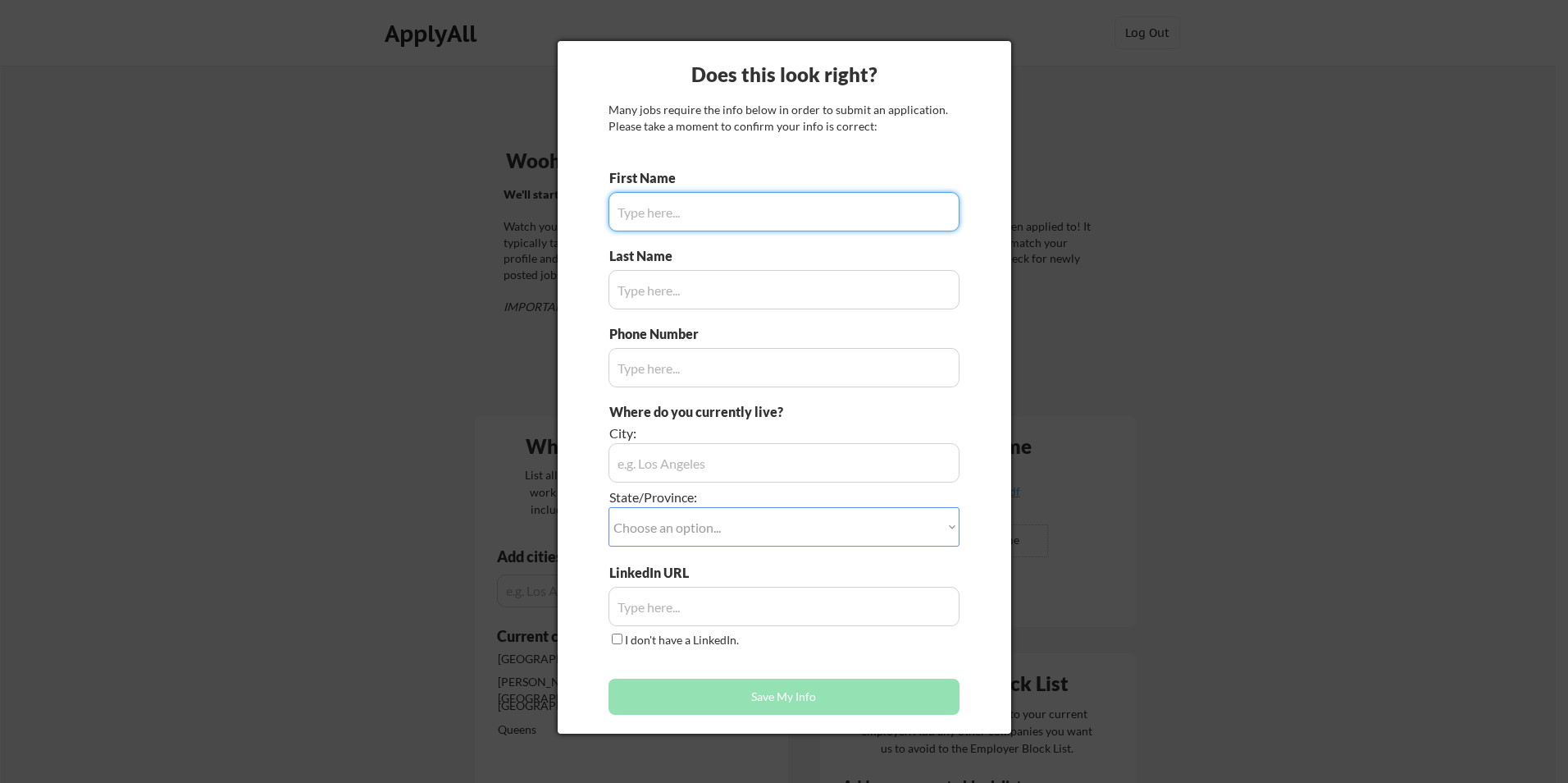
type input "Ruiz"
type input "646-994-6005"
type input "Queens, NY"
type input "Isaias"
click at [762, 526] on select "Choose an option... Other/Not Applicable Alabama Alaska Alberta Arizona Arkansa…" at bounding box center [784, 527] width 351 height 39
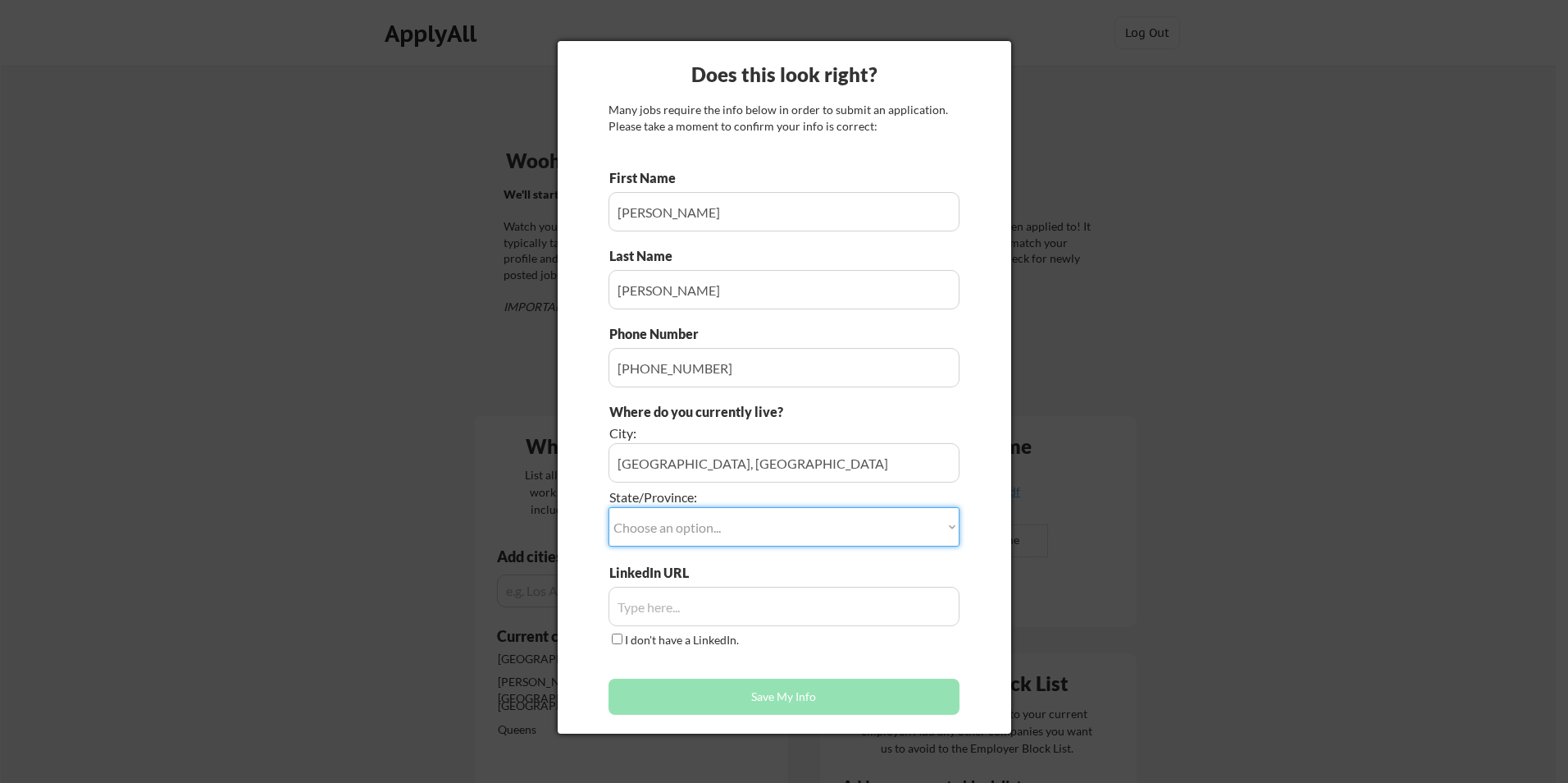
select select ""New York""
click at [609, 507] on select "Choose an option... Other/Not Applicable Alabama Alaska Alberta Arizona Arkansa…" at bounding box center [784, 527] width 351 height 39
click at [758, 601] on input "input" at bounding box center [784, 606] width 351 height 39
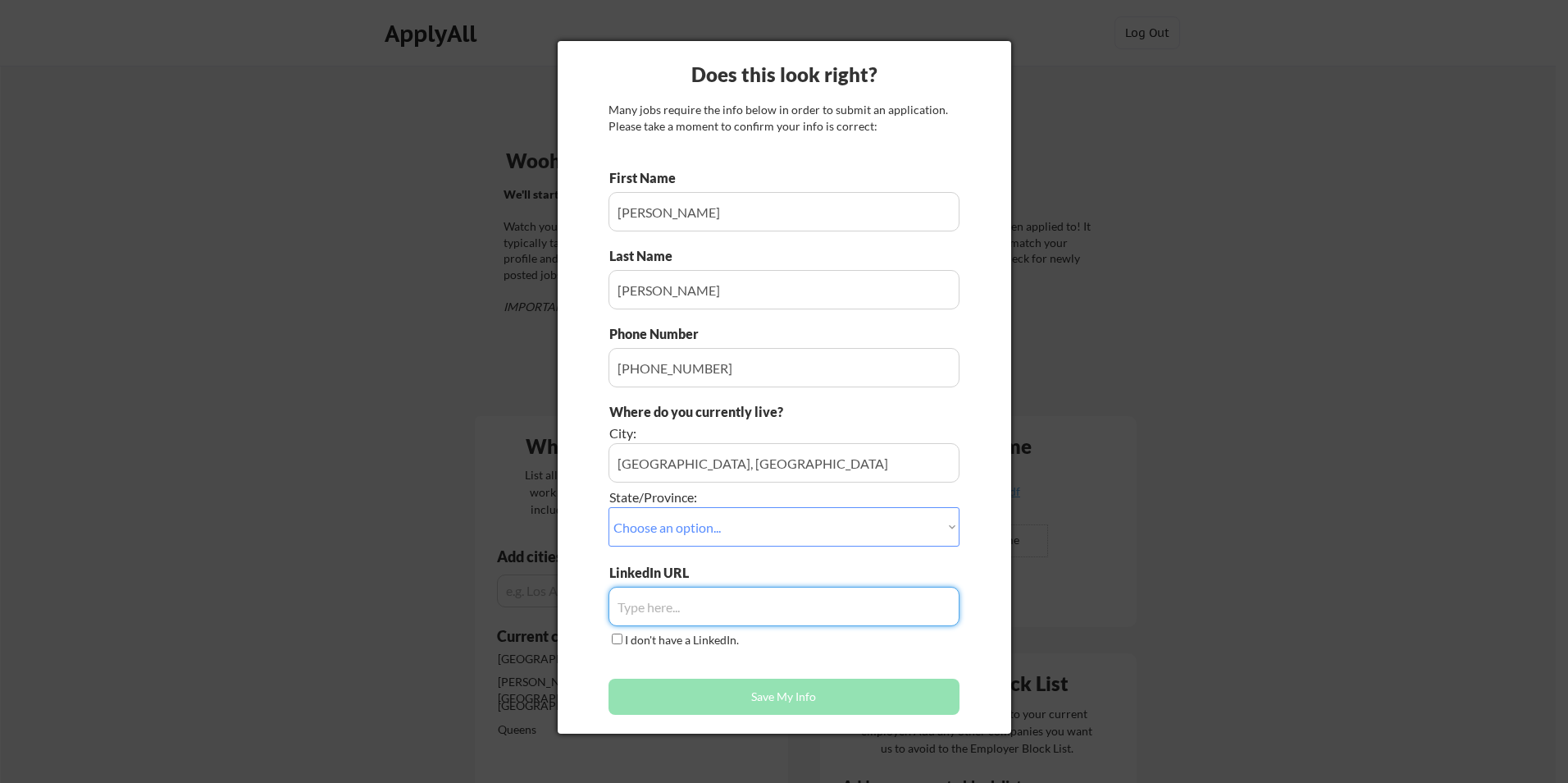
click at [763, 610] on input "input" at bounding box center [784, 606] width 351 height 39
paste input "https://www.linkedin.com/in/isaias-ruiz-33b710239/"
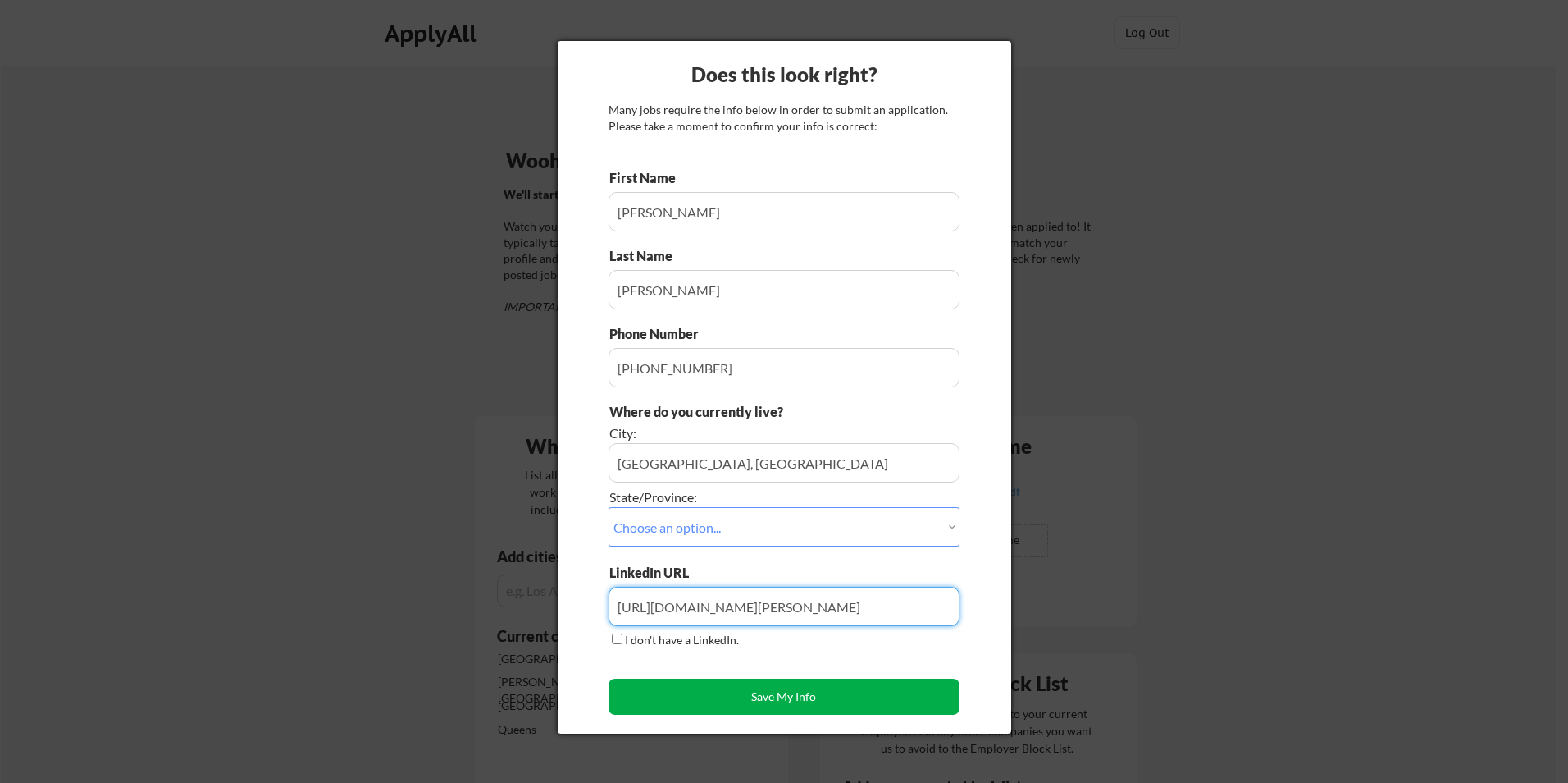
type input "https://www.linkedin.com/in/isaias-ruiz-33b710239/"
click at [817, 683] on button "Save My Info" at bounding box center [784, 697] width 351 height 36
type input "Queens, NY, New York"
